Goal: Task Accomplishment & Management: Manage account settings

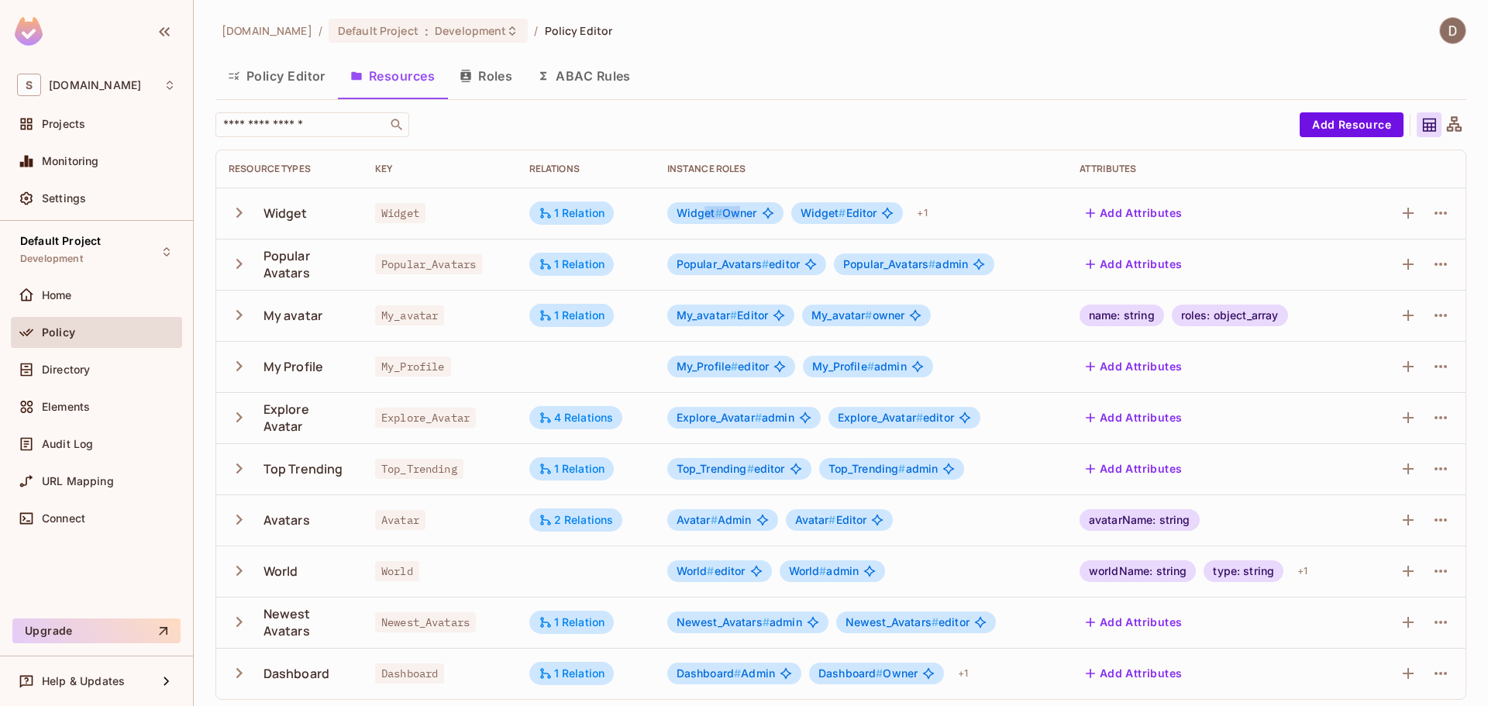
drag, startPoint x: 704, startPoint y: 209, endPoint x: 737, endPoint y: 208, distance: 33.4
click at [737, 208] on span "Widget # Owner" at bounding box center [717, 213] width 81 height 12
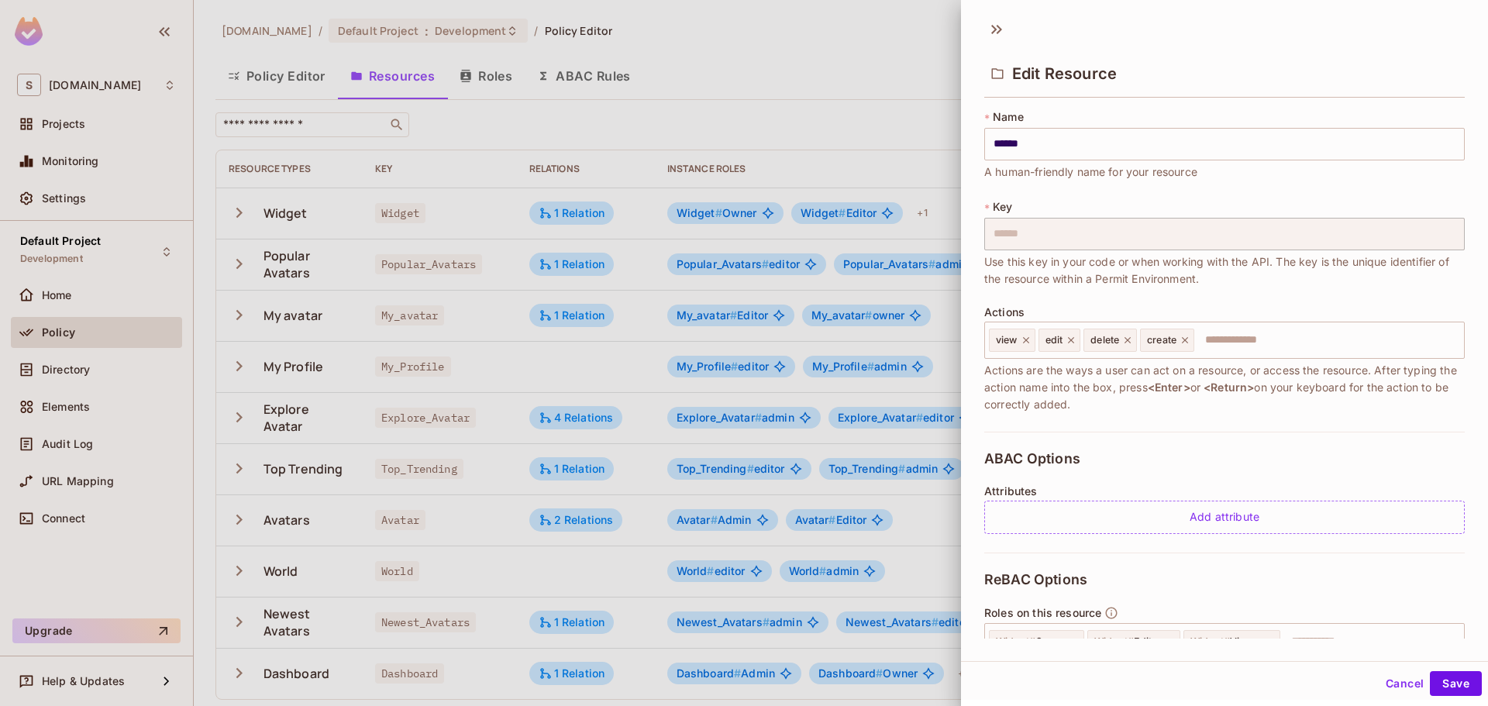
click at [759, 214] on div at bounding box center [744, 353] width 1488 height 706
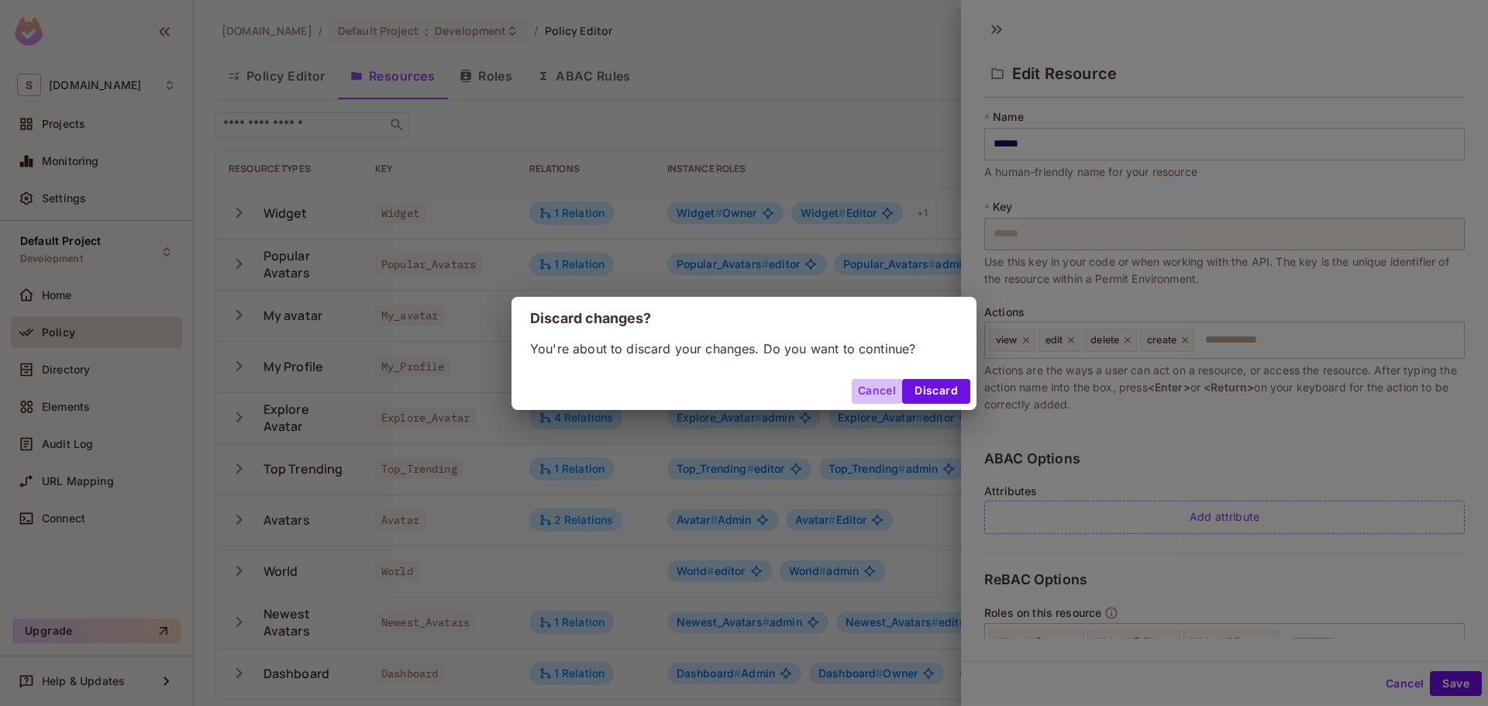
click at [878, 392] on button "Cancel" at bounding box center [877, 391] width 50 height 25
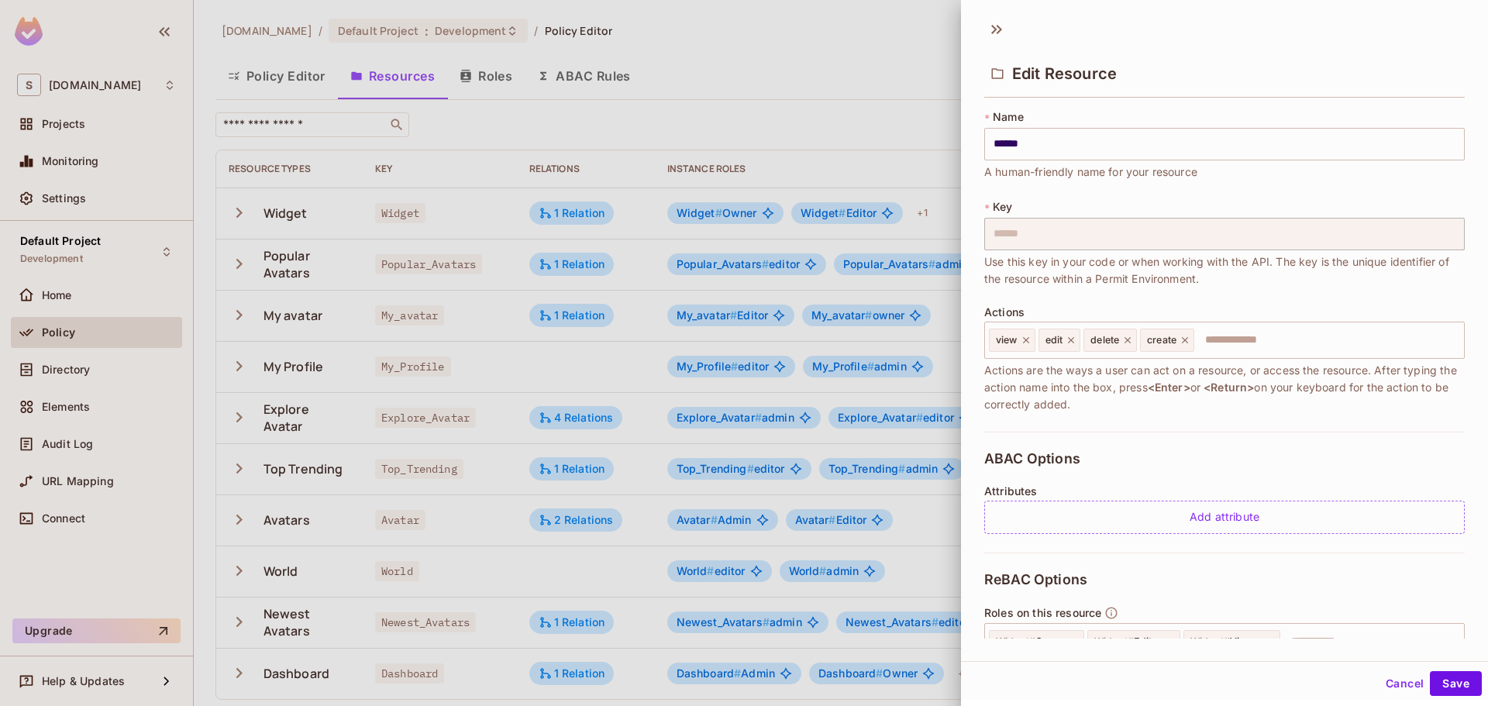
click at [904, 357] on div at bounding box center [744, 353] width 1488 height 706
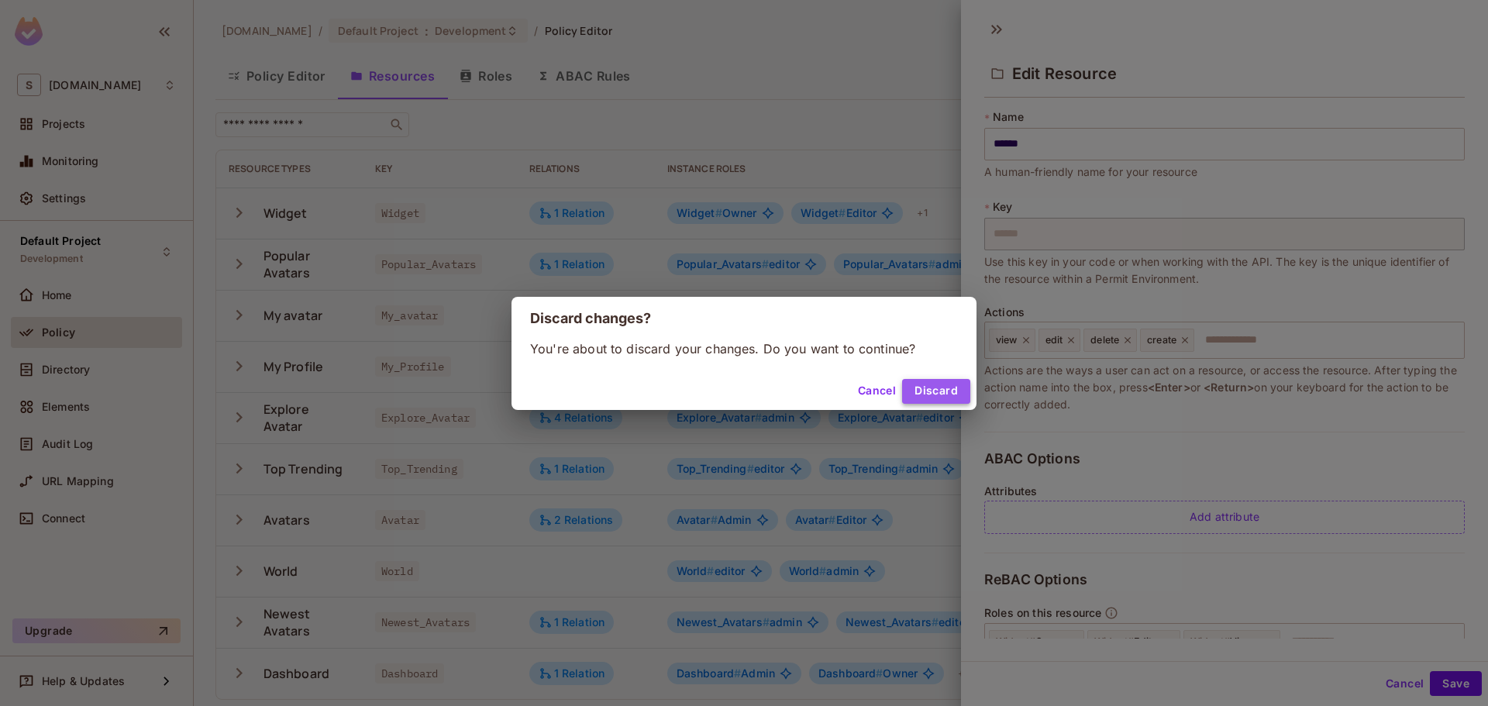
click at [923, 392] on button "Discard" at bounding box center [936, 391] width 68 height 25
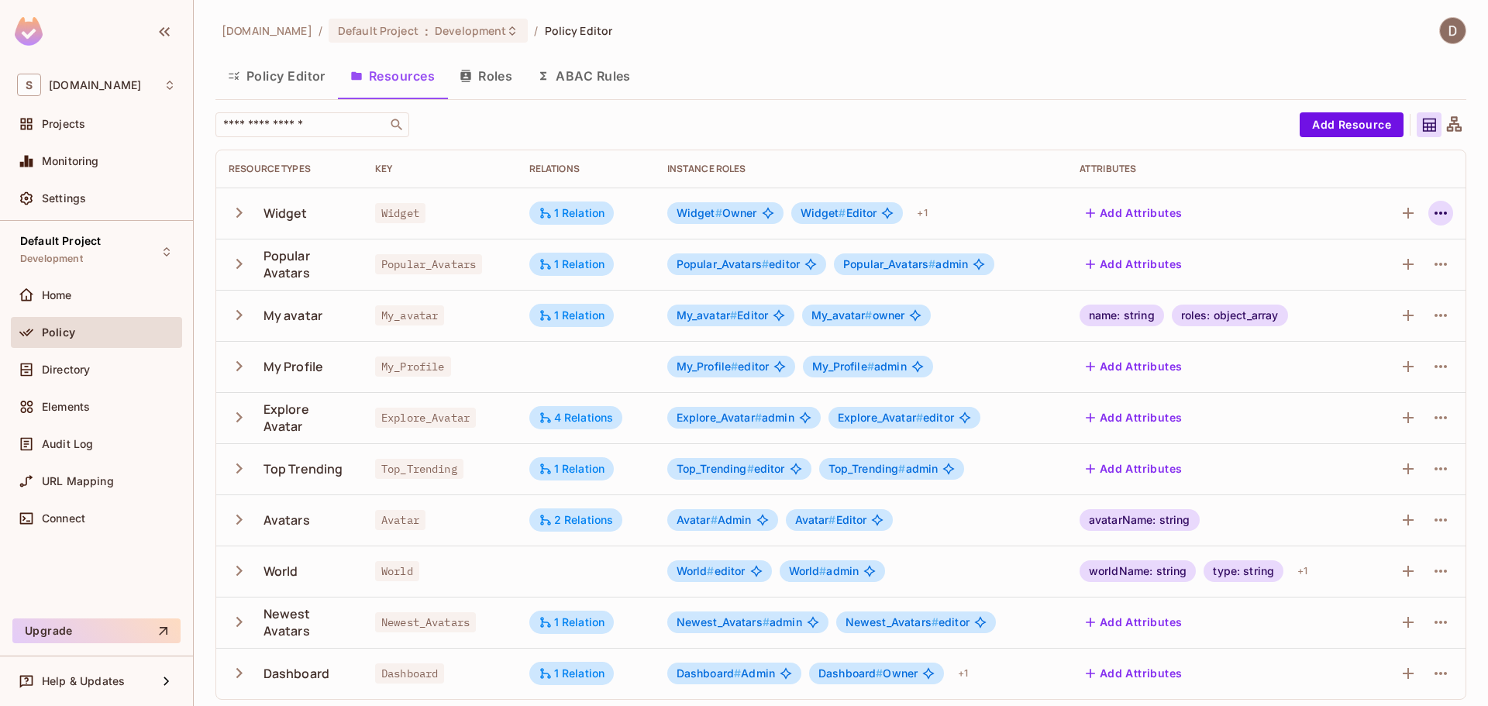
click at [1435, 212] on icon "button" at bounding box center [1441, 213] width 12 height 3
click at [1368, 274] on div "Edit Resource" at bounding box center [1361, 275] width 73 height 16
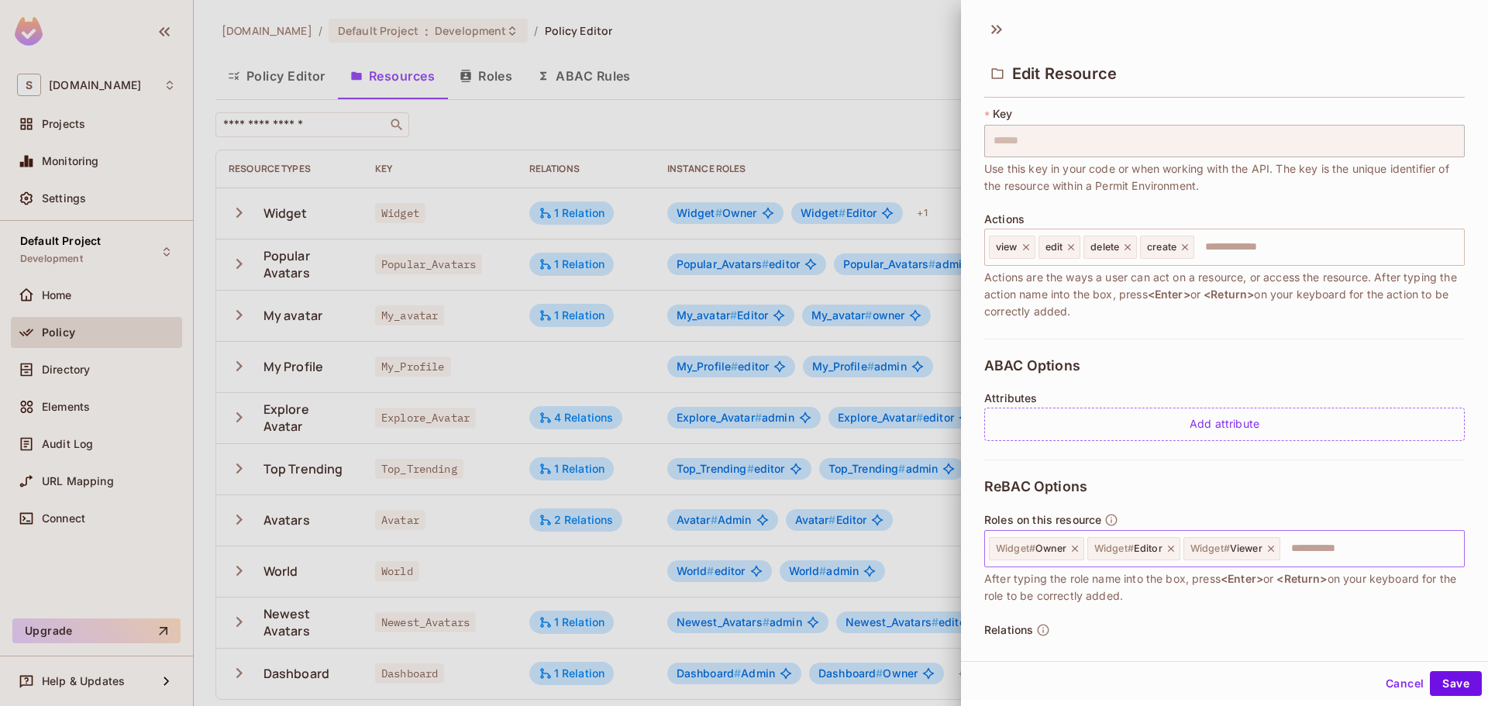
scroll to position [191, 0]
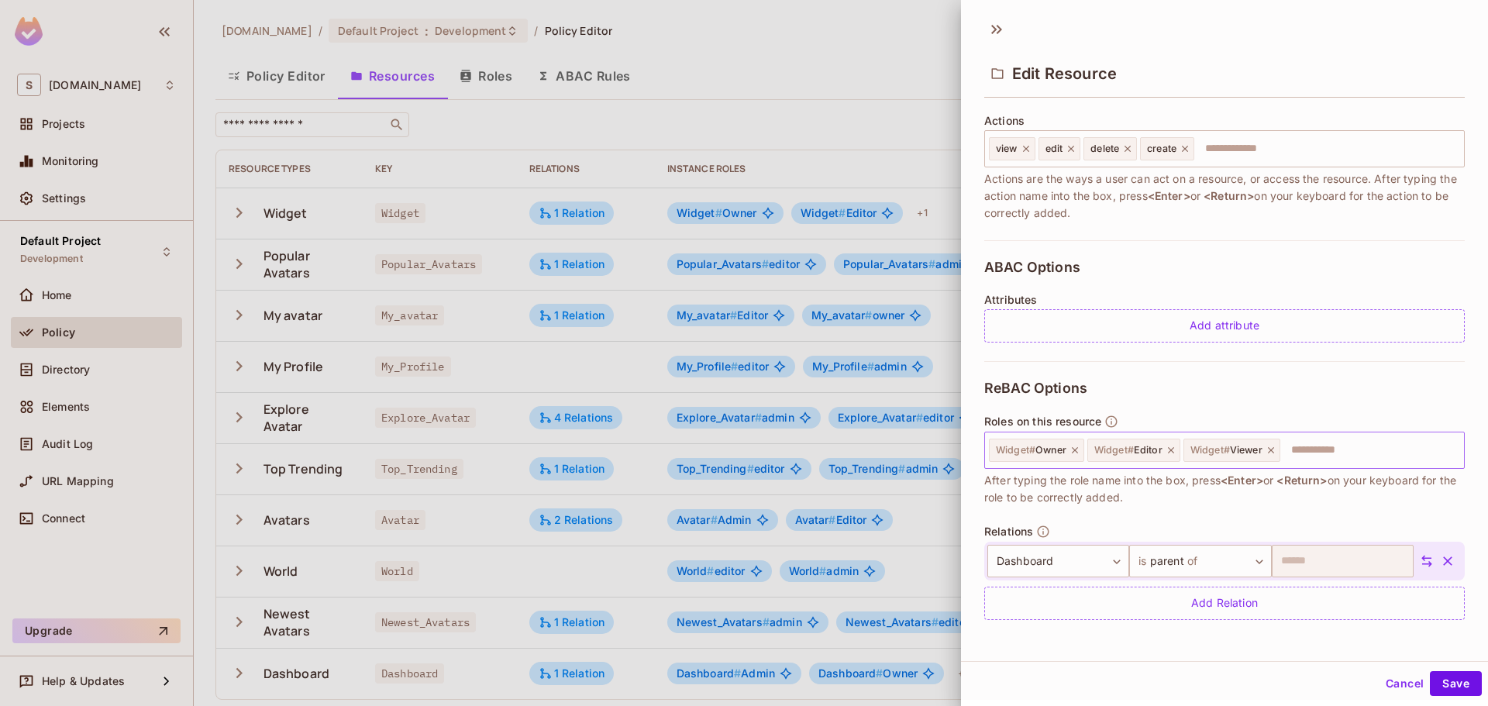
click at [1297, 443] on input "text" at bounding box center [1370, 450] width 176 height 31
click at [1272, 453] on icon at bounding box center [1271, 450] width 11 height 11
click at [1443, 685] on button "Save" at bounding box center [1456, 683] width 52 height 25
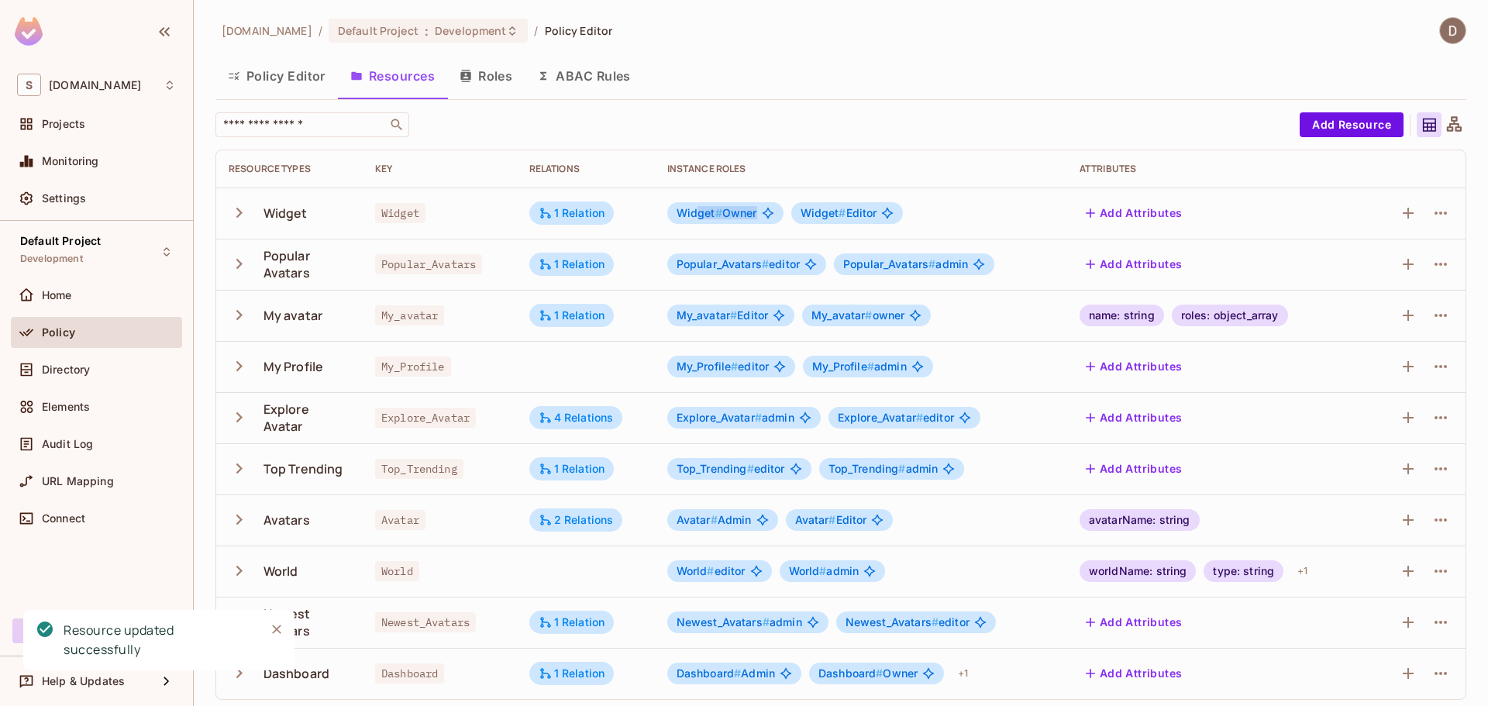
drag, startPoint x: 694, startPoint y: 214, endPoint x: 780, endPoint y: 212, distance: 86.0
click at [780, 212] on div "Widget # Owner" at bounding box center [725, 213] width 116 height 22
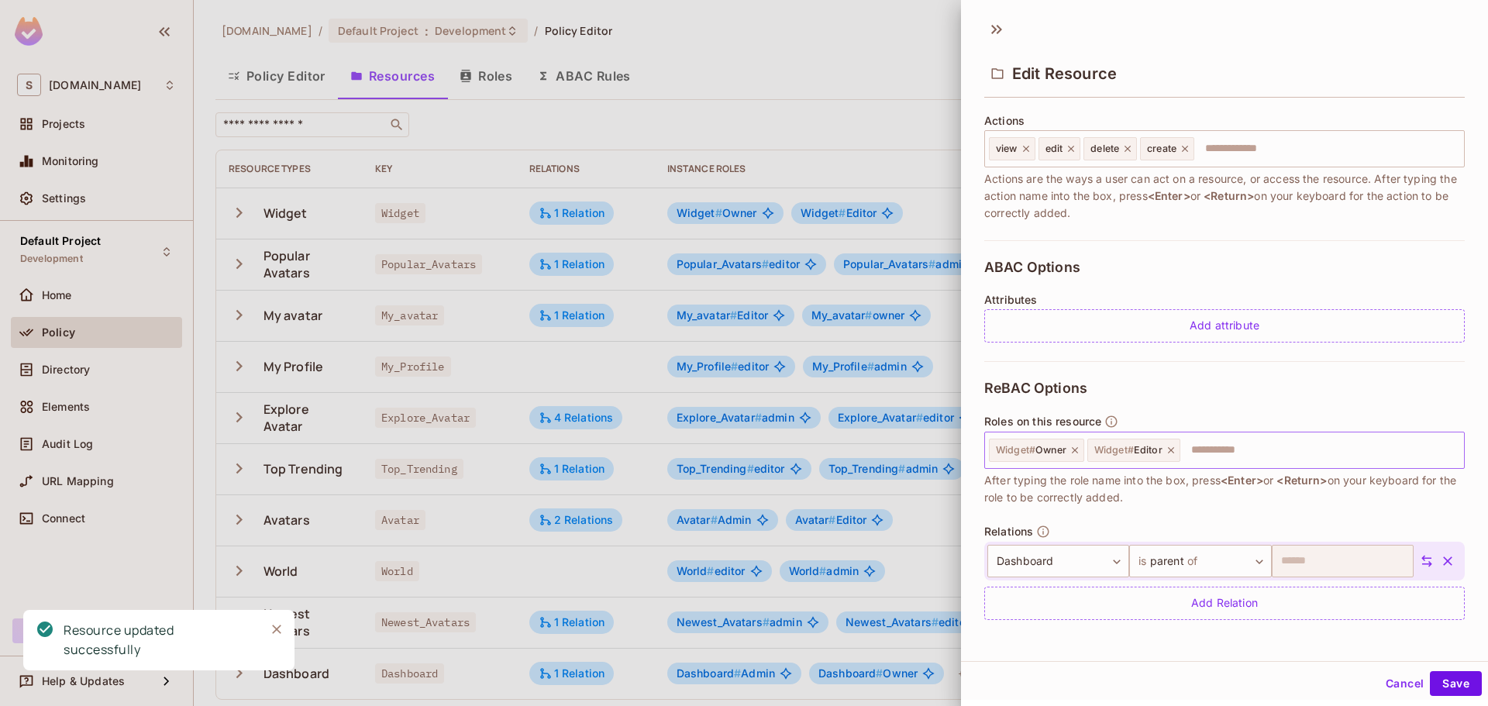
click at [1166, 446] on icon at bounding box center [1171, 450] width 11 height 11
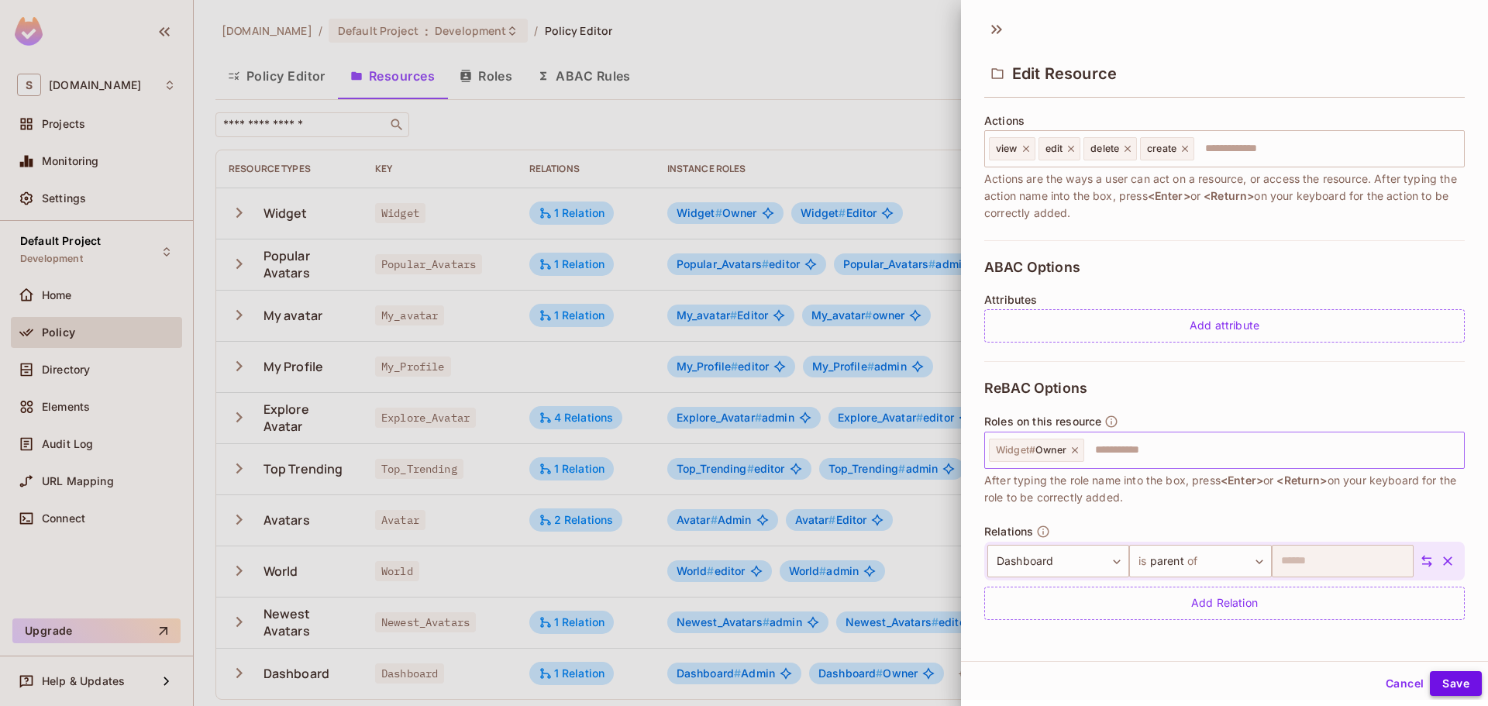
click at [1432, 678] on button "Save" at bounding box center [1456, 683] width 52 height 25
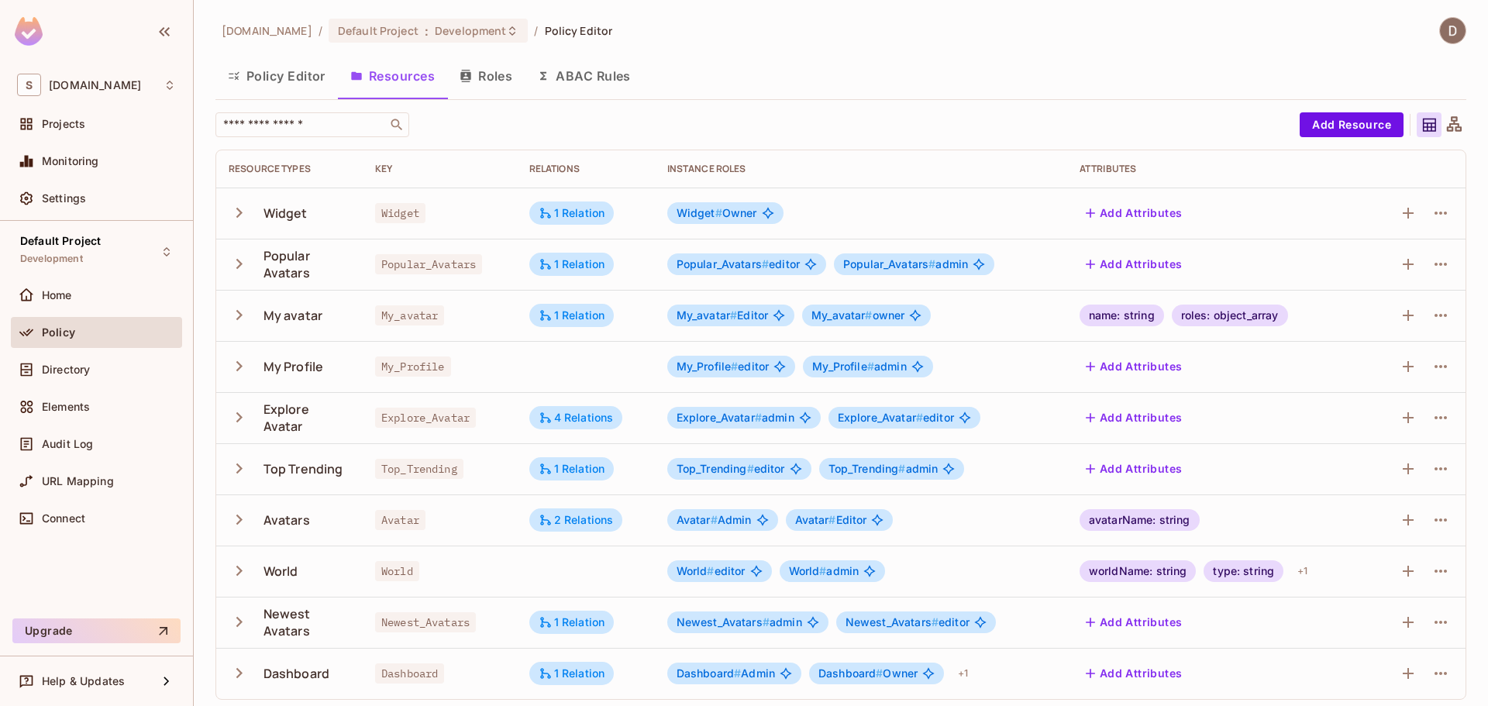
click at [488, 70] on button "Roles" at bounding box center [486, 76] width 78 height 39
